Goal: Check status: Check status

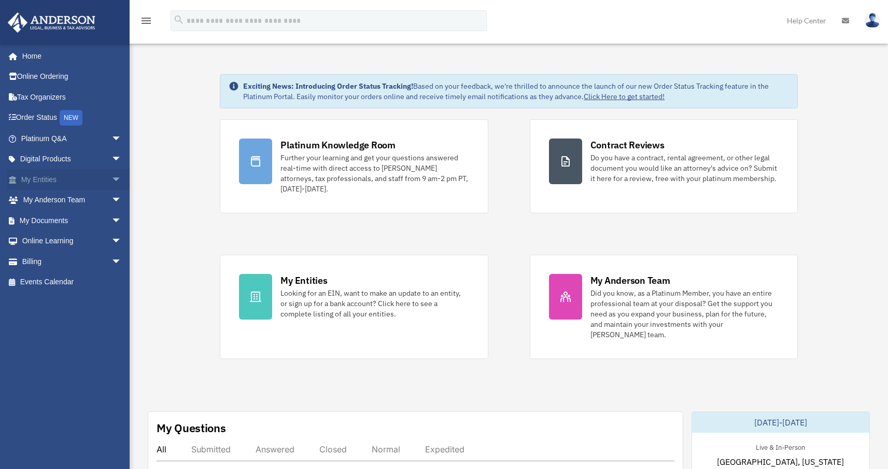
click at [112, 179] on span "arrow_drop_down" at bounding box center [122, 179] width 21 height 21
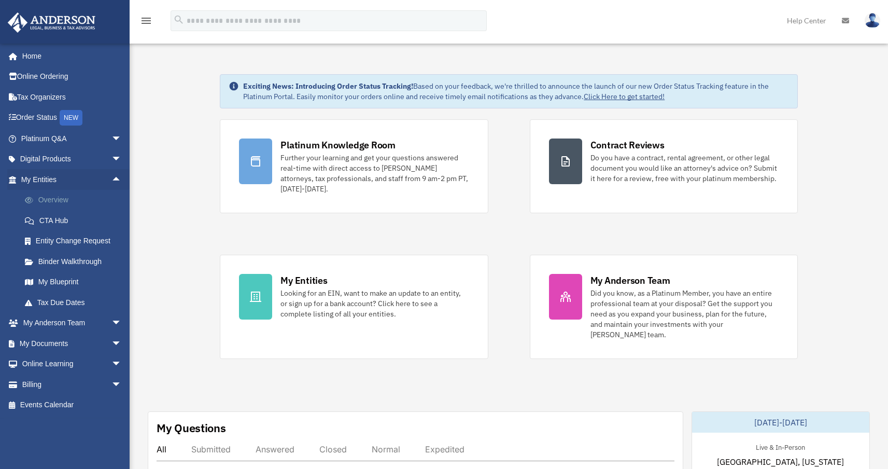
click at [85, 208] on link "Overview" at bounding box center [76, 200] width 123 height 21
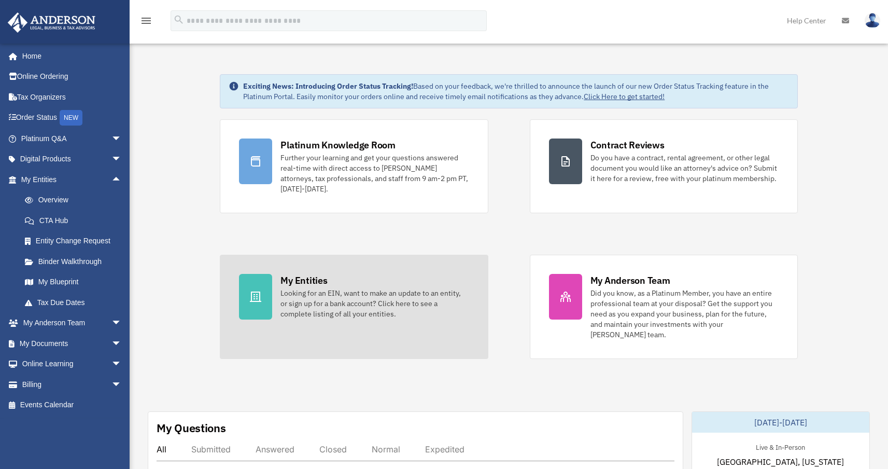
click at [286, 268] on link "My Entities Looking for an EIN, want to make an update to an entity, or sign up…" at bounding box center [354, 307] width 268 height 104
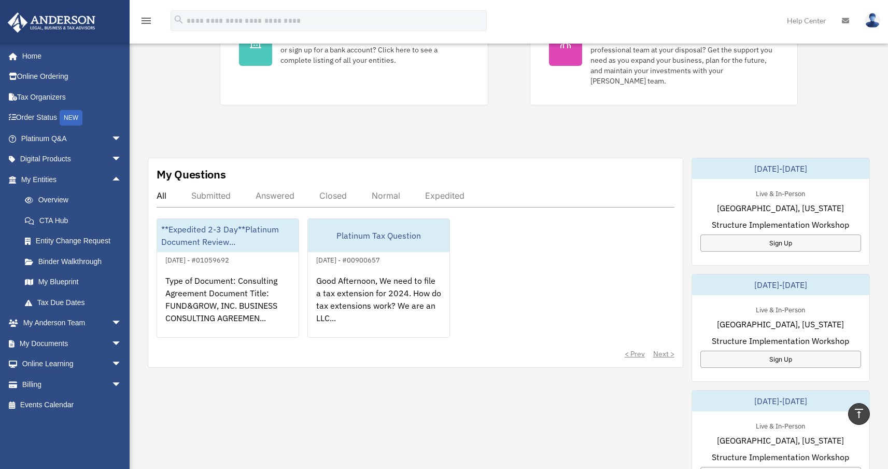
scroll to position [269, 0]
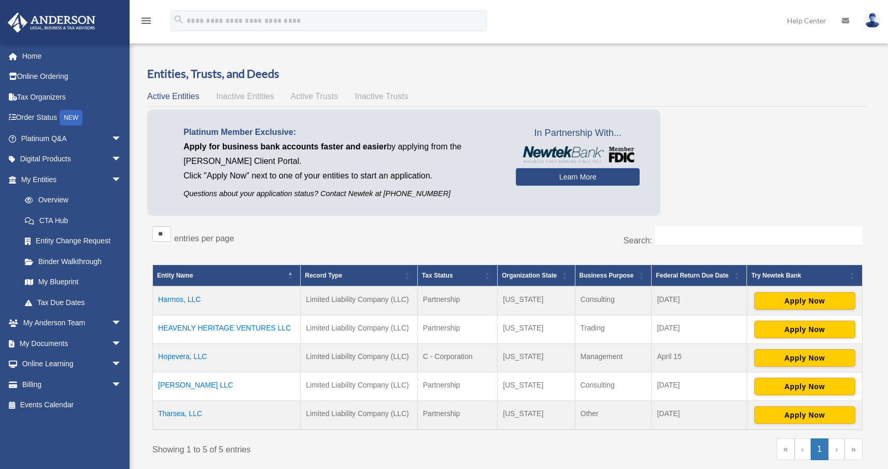
click at [253, 104] on div "Entities, Trusts, and Deeds Active Entities Inactive Entities Active Trusts Ina…" at bounding box center [507, 270] width 721 height 409
click at [253, 99] on span "Inactive Entities" at bounding box center [245, 96] width 58 height 9
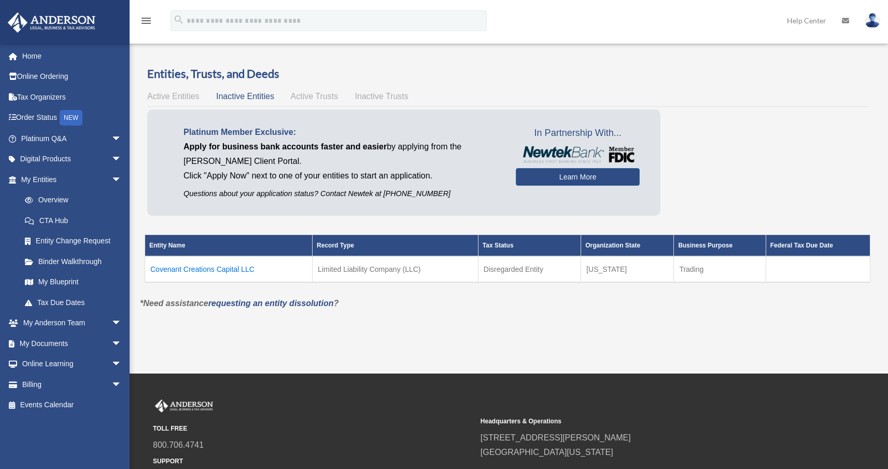
click at [249, 269] on td "Covenant Creations Capital LLC" at bounding box center [229, 269] width 168 height 26
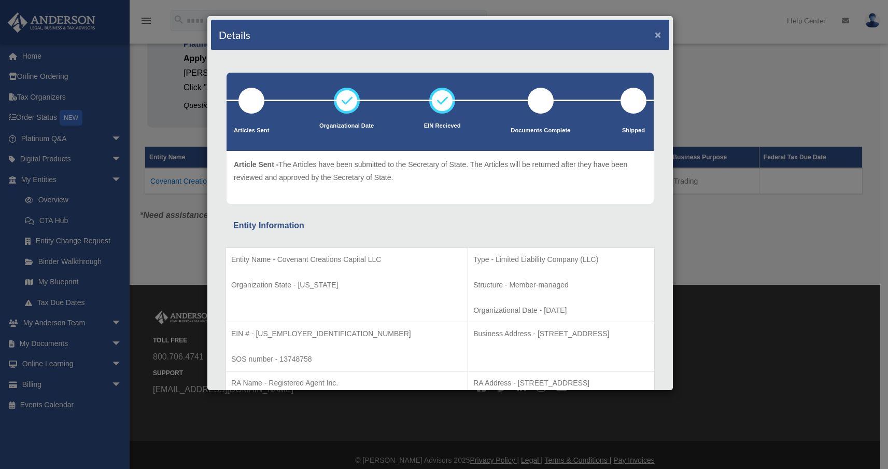
click at [655, 37] on button "×" at bounding box center [658, 34] width 7 height 11
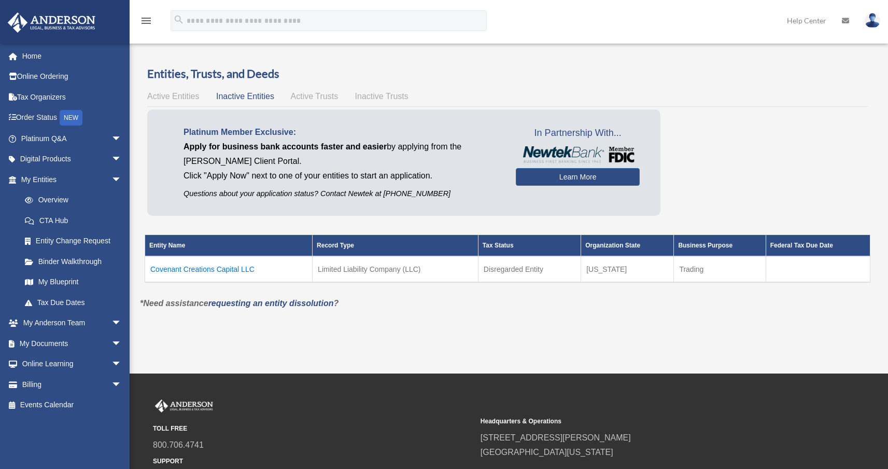
click at [194, 98] on span "Active Entities" at bounding box center [173, 96] width 52 height 9
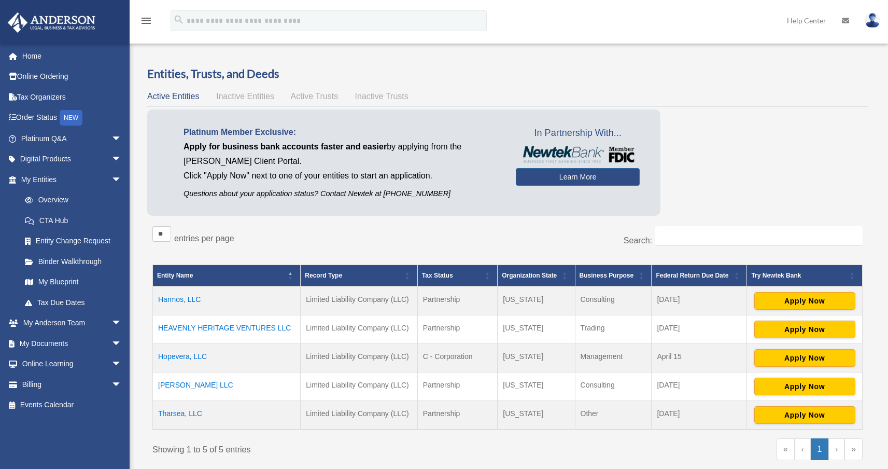
click at [260, 101] on div "Active Entities Inactive Entities Active Trusts Inactive Trusts" at bounding box center [507, 96] width 721 height 15
click at [255, 92] on span "Inactive Entities" at bounding box center [245, 96] width 58 height 9
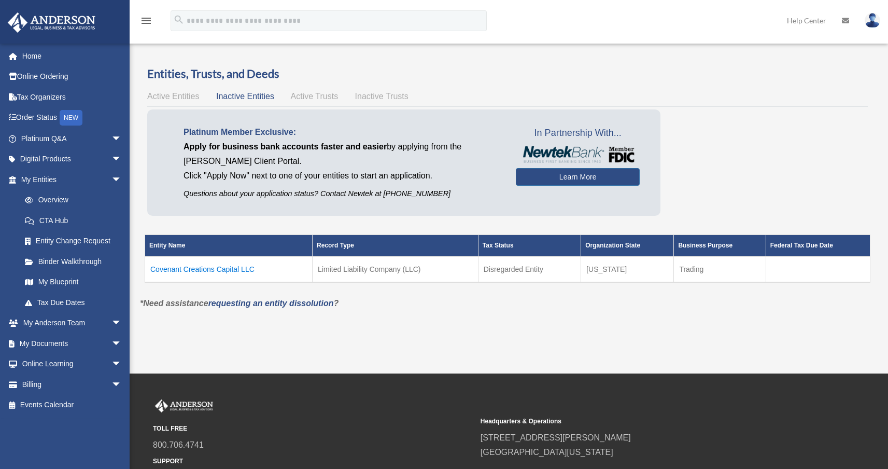
click at [196, 99] on span "Active Entities" at bounding box center [173, 96] width 52 height 9
